Goal: Find specific page/section: Find specific page/section

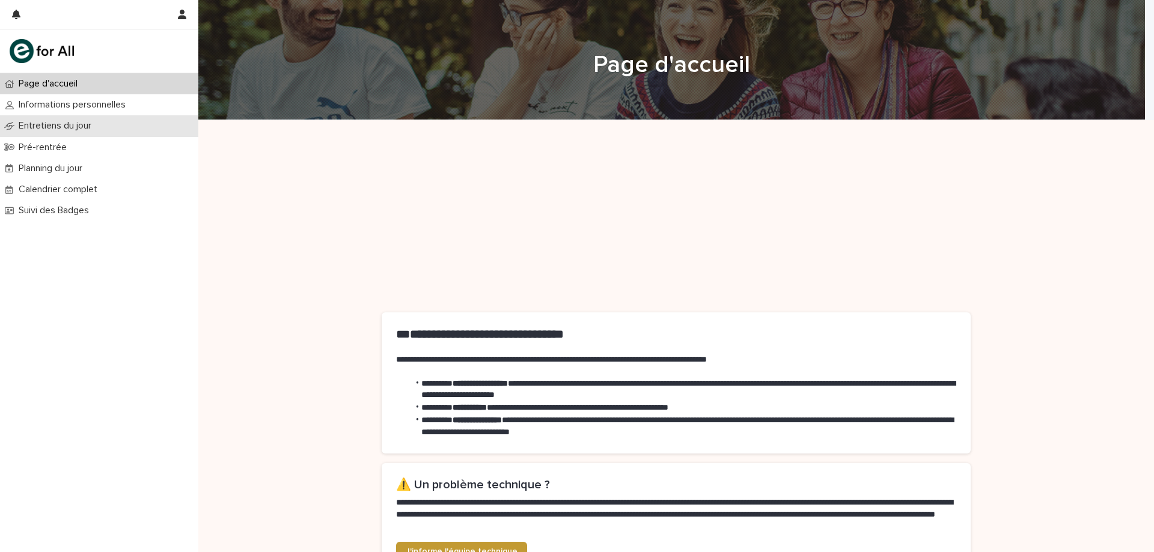
click at [58, 125] on p "Entretiens du jour" at bounding box center [57, 125] width 87 height 11
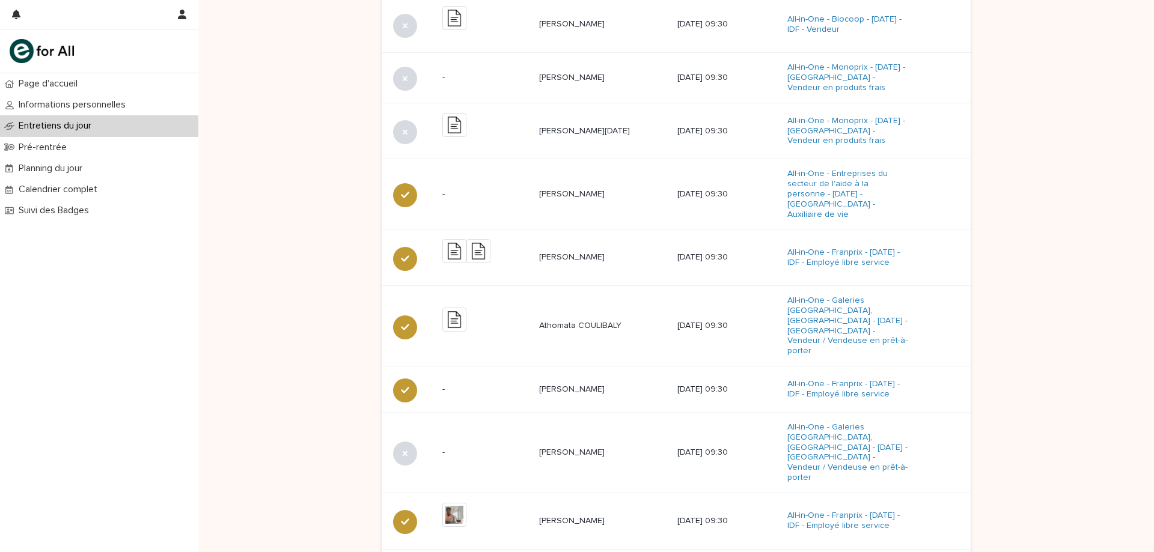
scroll to position [240, 0]
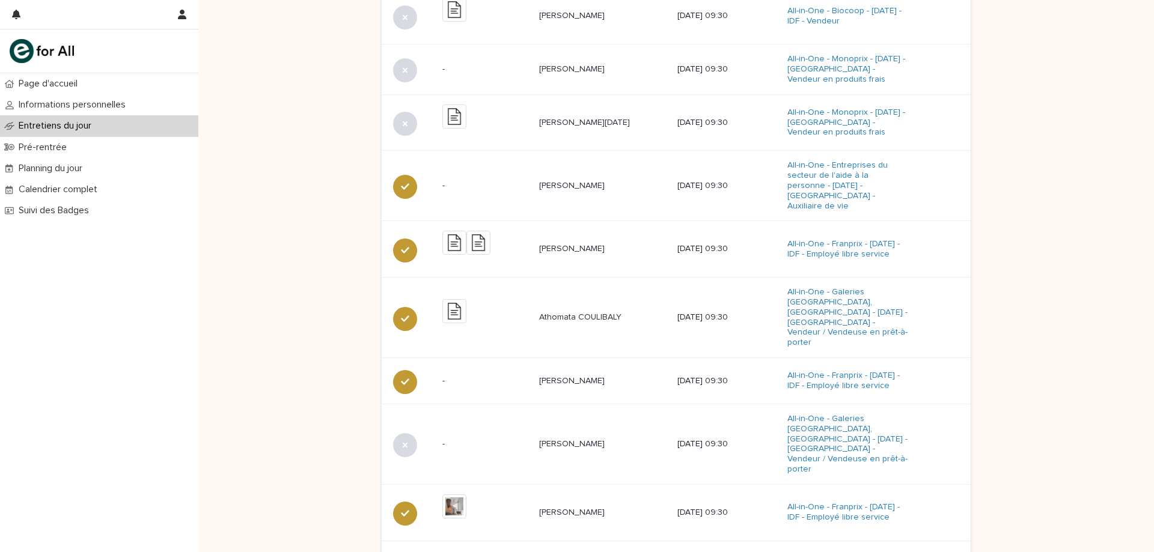
click at [940, 552] on span "Next" at bounding box center [936, 562] width 19 height 8
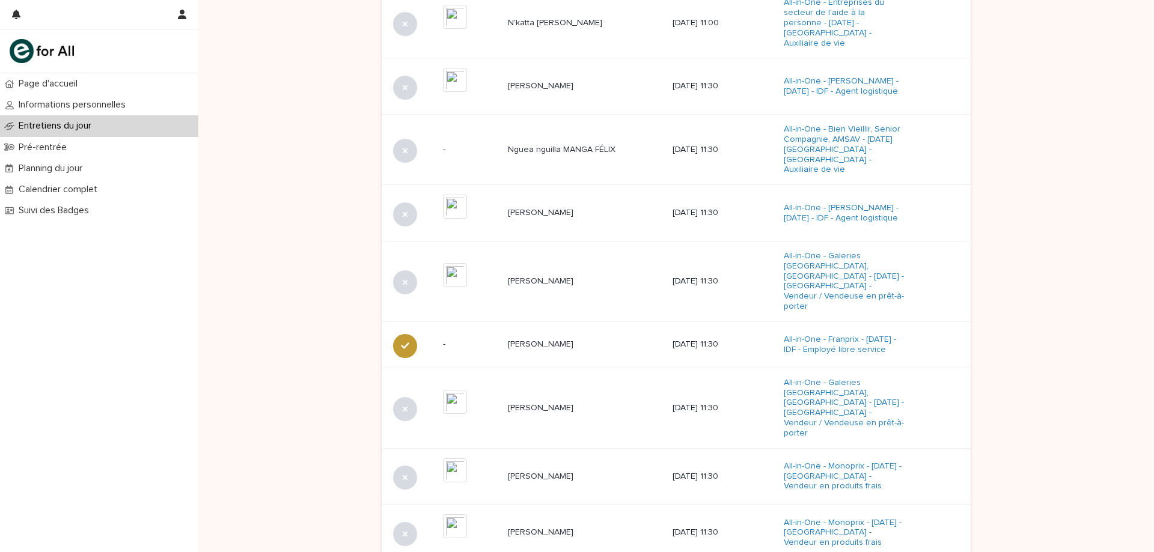
scroll to position [246, 0]
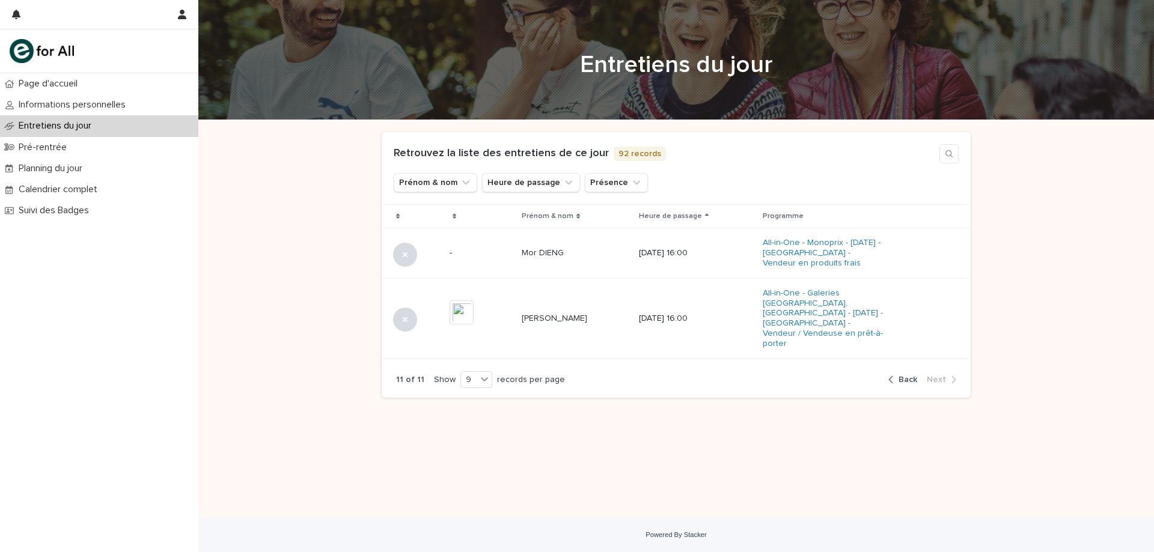
scroll to position [0, 0]
click at [893, 376] on icon "button" at bounding box center [891, 379] width 4 height 7
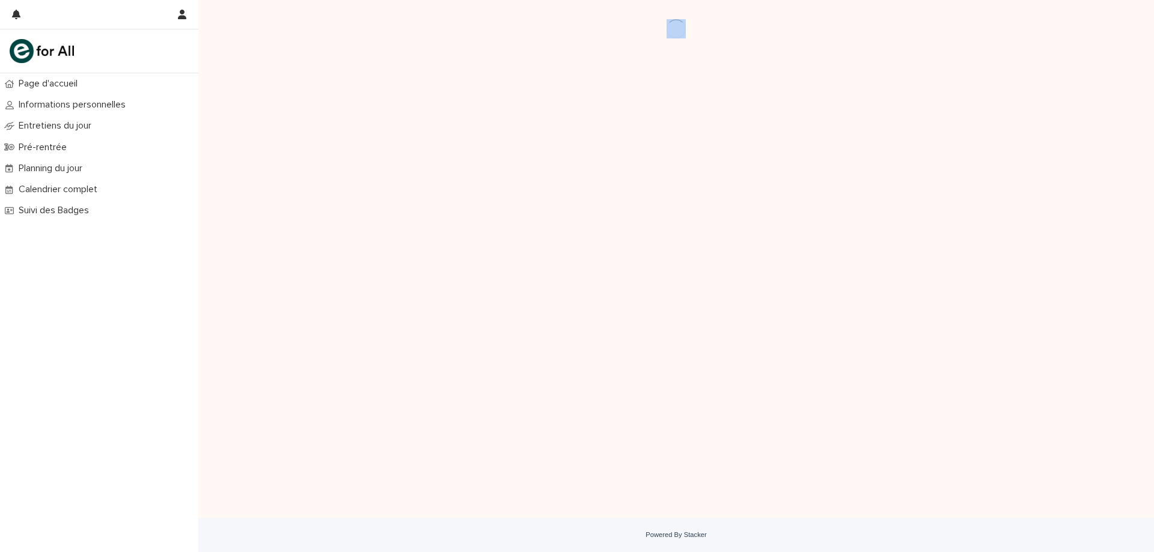
click at [290, 197] on div "Loading... Saving… Loading... Saving…" at bounding box center [675, 259] width 955 height 518
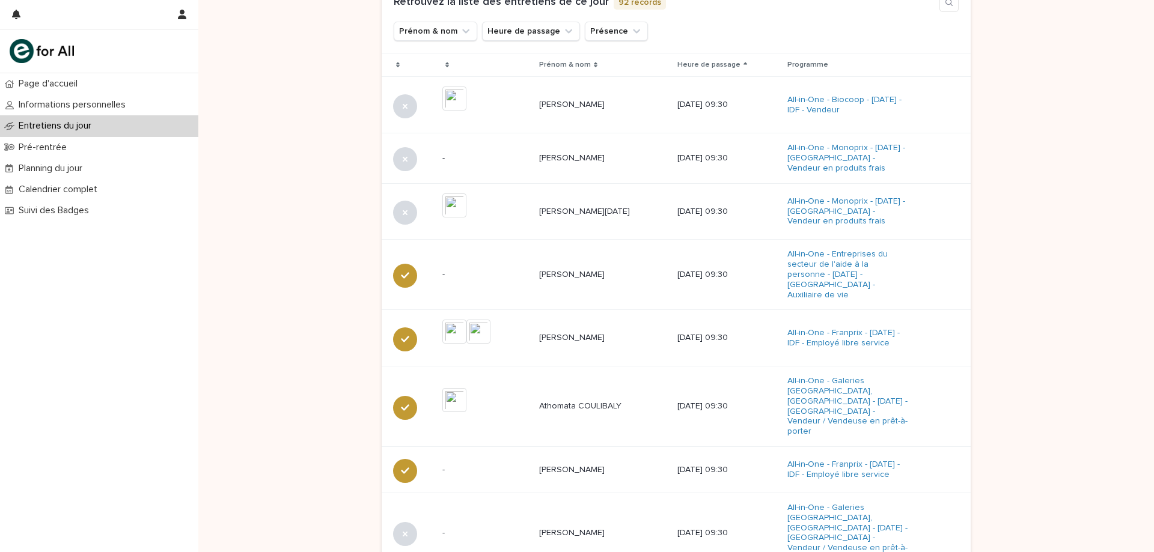
scroll to position [326, 0]
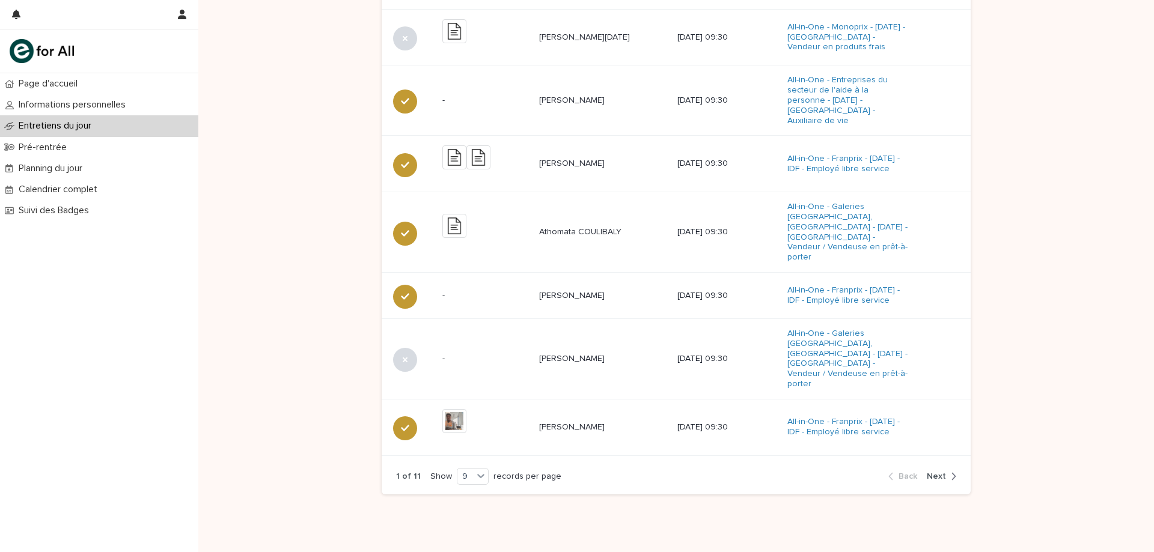
click at [943, 471] on button "Next" at bounding box center [939, 476] width 34 height 11
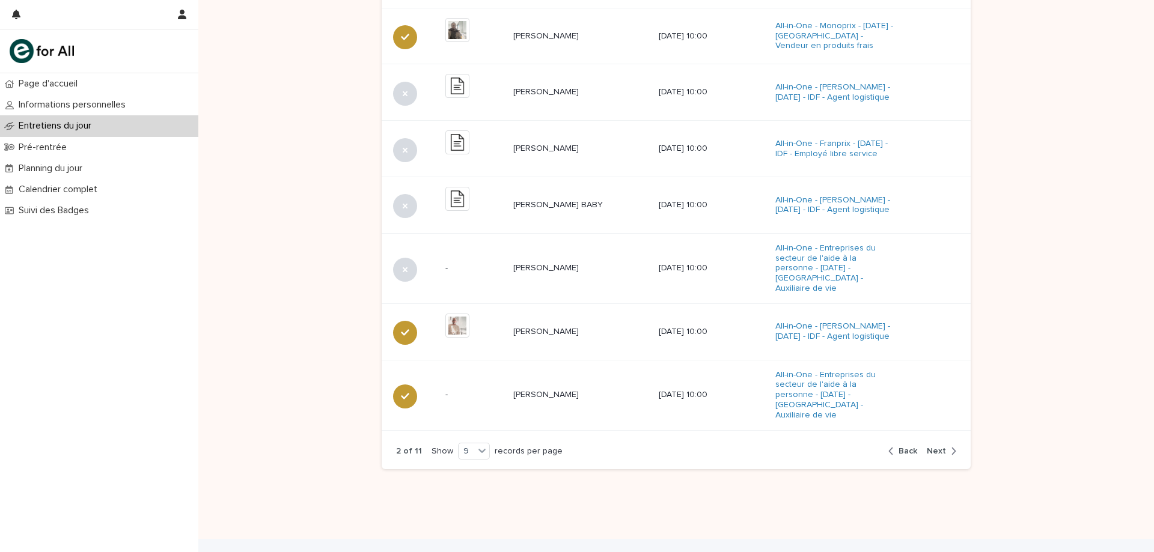
click at [946, 446] on div "button" at bounding box center [951, 451] width 10 height 11
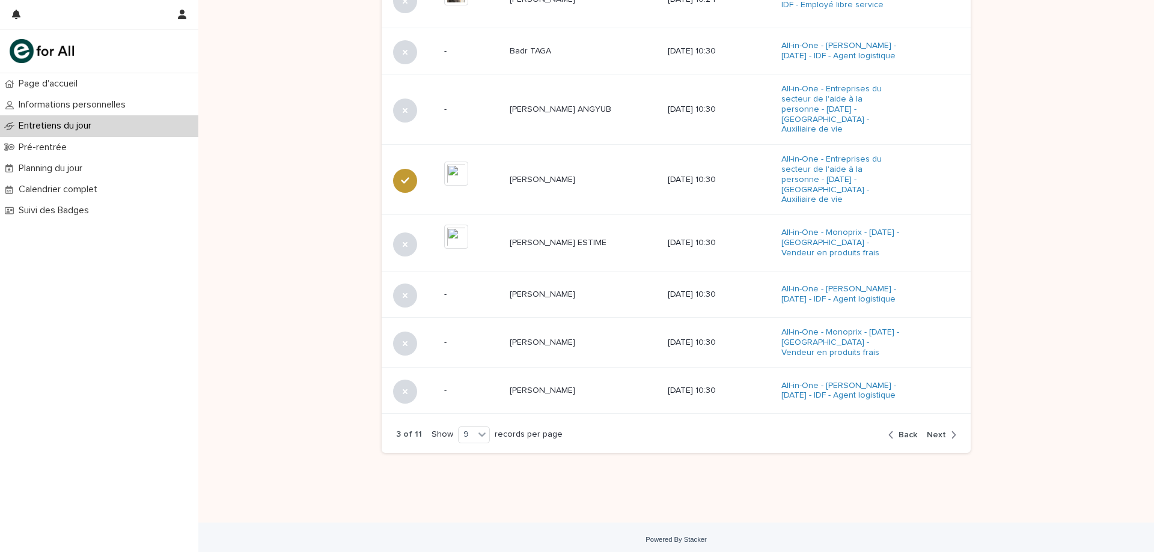
scroll to position [313, 0]
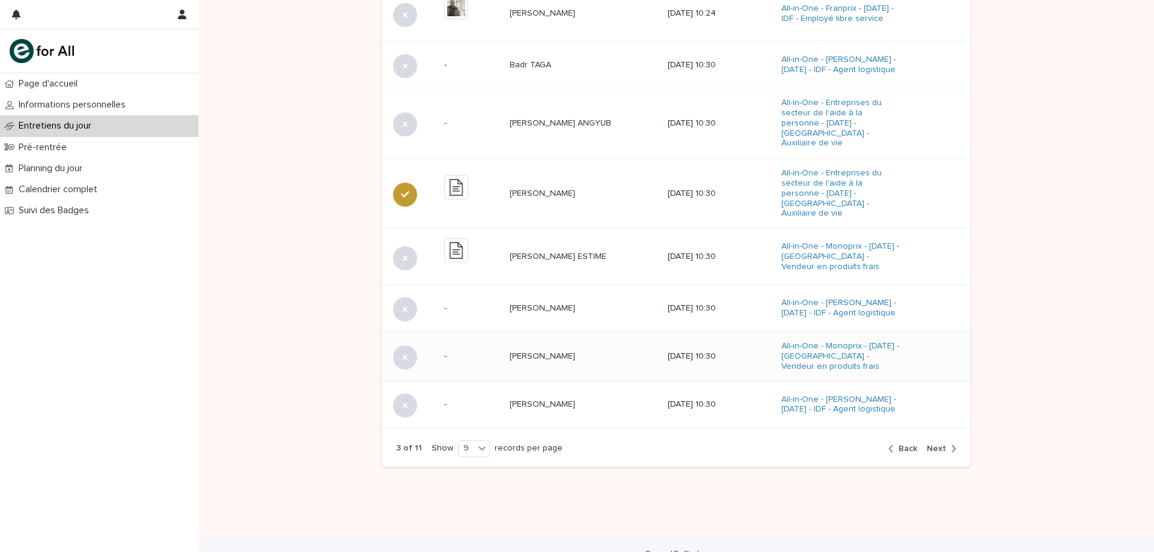
click at [600, 347] on div "Rafael PAMELA MANGOMBE Rafael PAMELA MANGOMBE" at bounding box center [584, 357] width 148 height 20
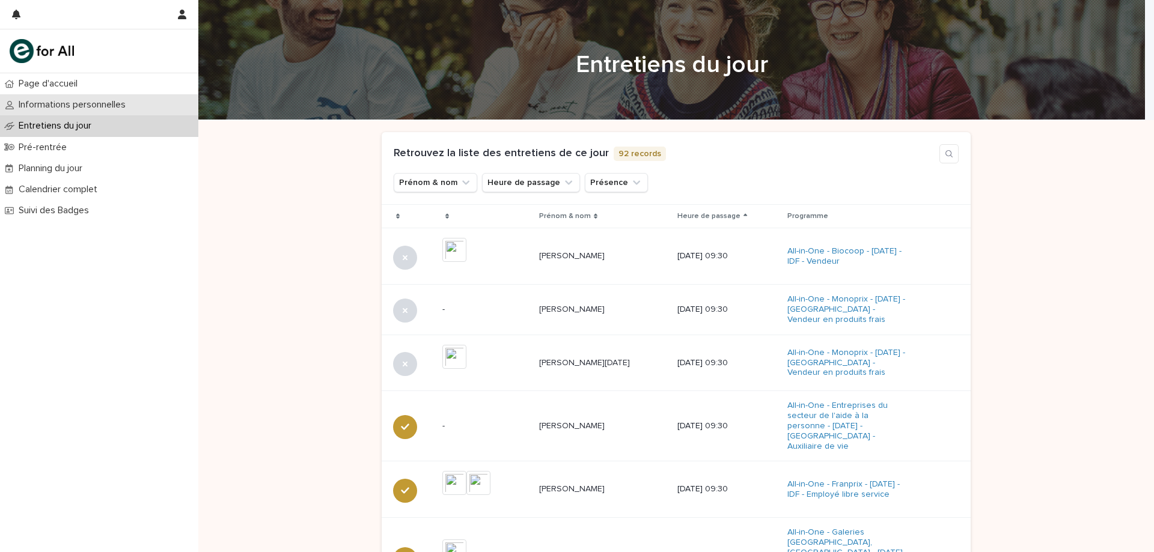
click at [112, 99] on p "Informations personnelles" at bounding box center [74, 104] width 121 height 11
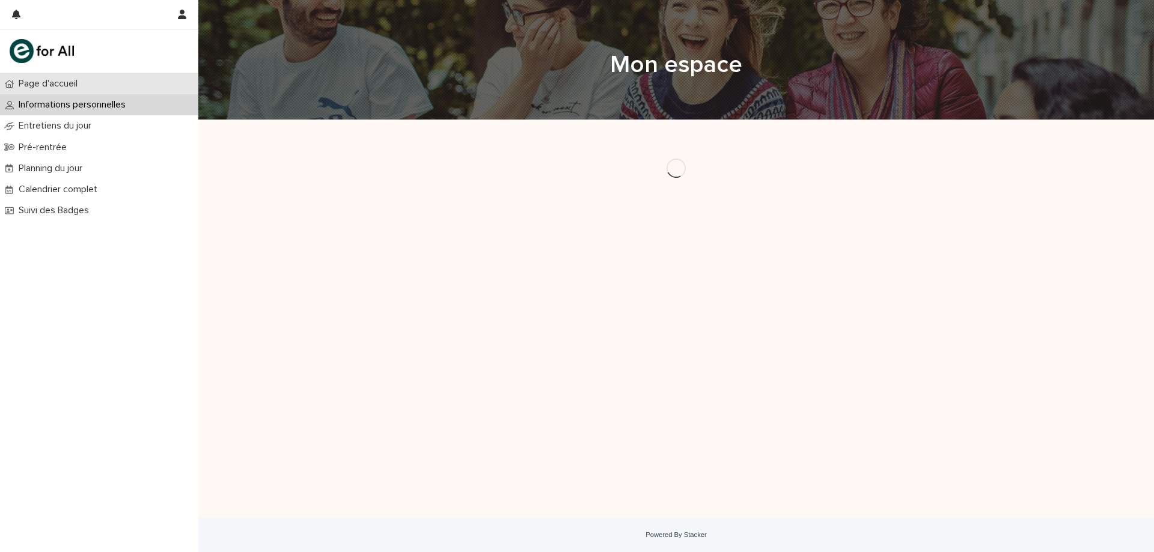
click at [137, 88] on div "Page d'accueil" at bounding box center [99, 83] width 198 height 21
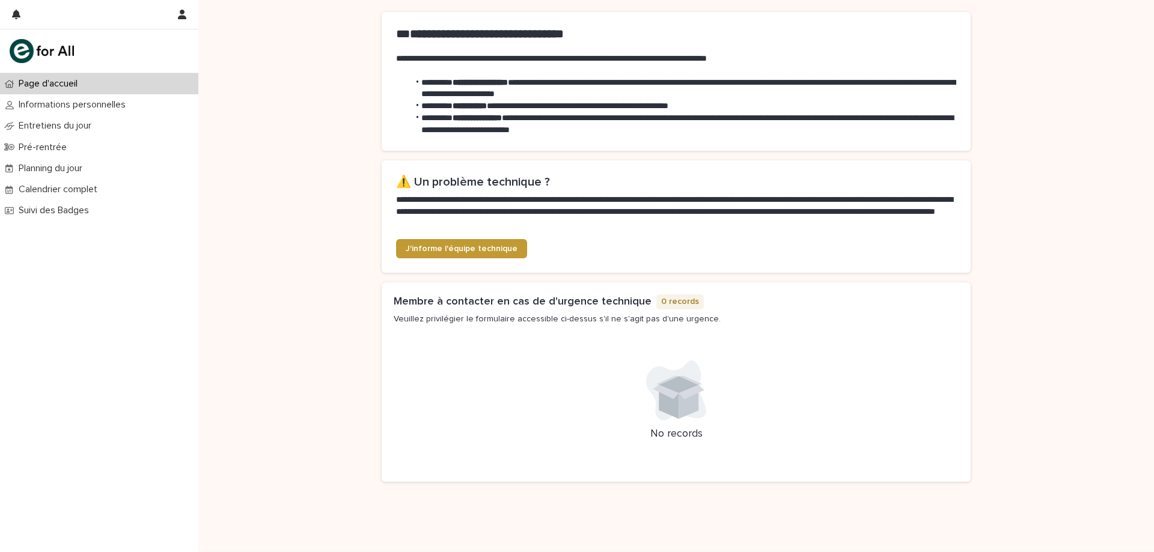
scroll to position [334, 0]
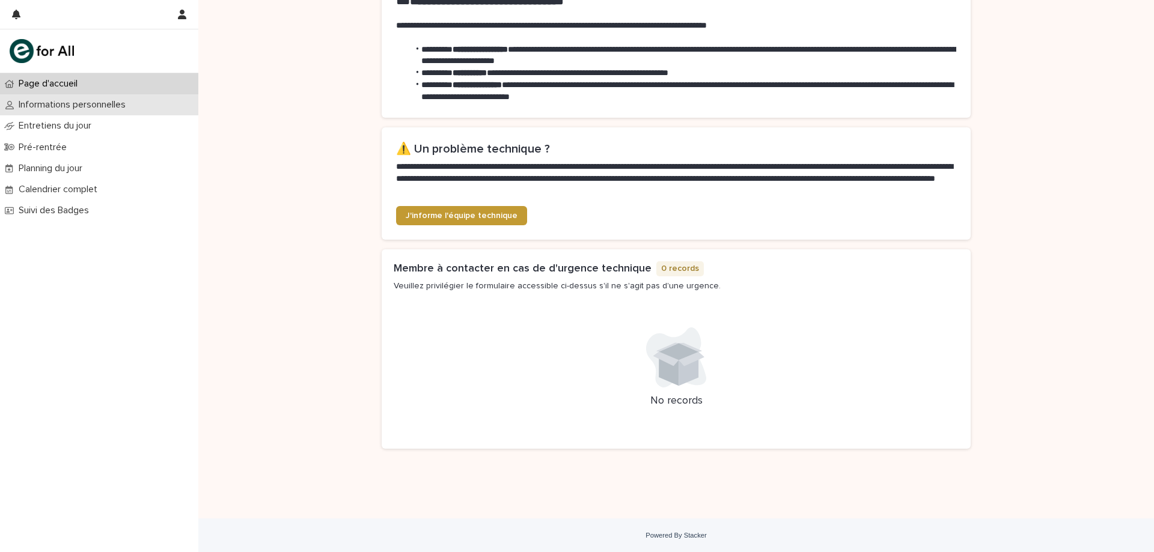
click at [53, 105] on p "Informations personnelles" at bounding box center [74, 104] width 121 height 11
